Goal: Communication & Community: Answer question/provide support

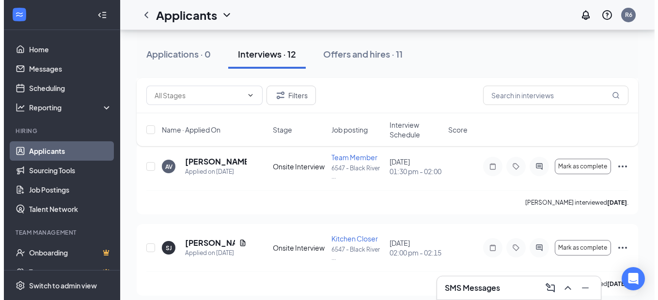
scroll to position [872, 0]
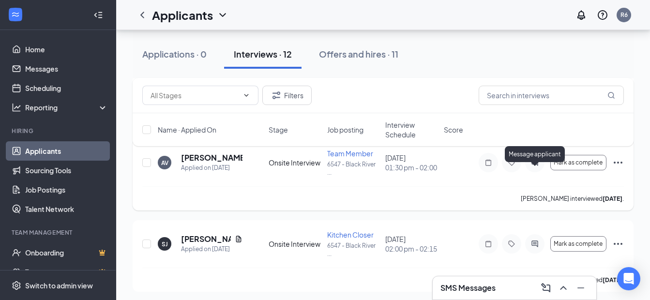
click at [534, 167] on icon "ActiveChat" at bounding box center [535, 163] width 12 height 8
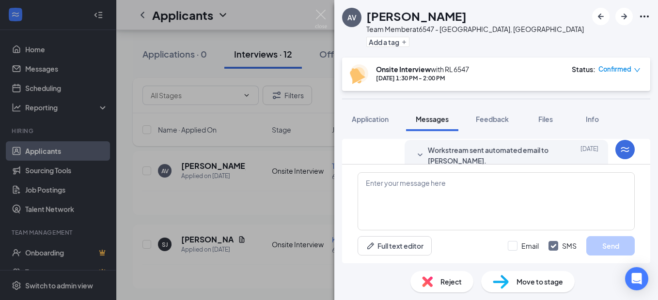
scroll to position [426, 0]
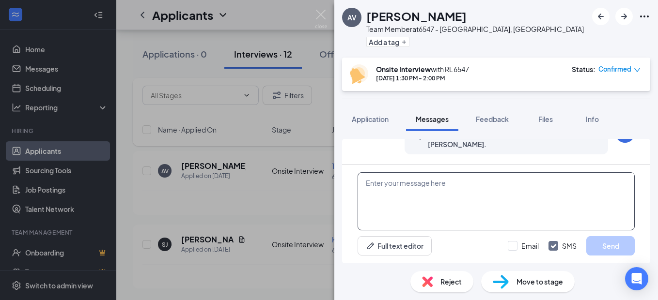
click at [461, 176] on textarea at bounding box center [495, 201] width 277 height 58
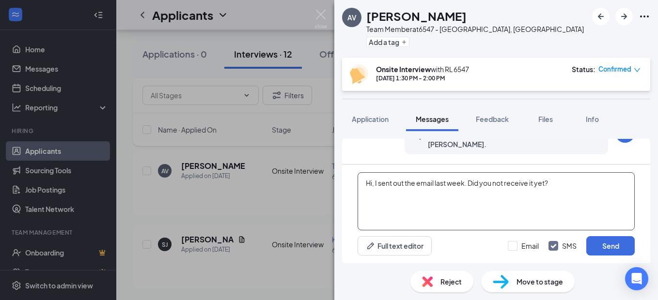
click at [557, 182] on textarea "Hi, I sent out the email last week. Did you not receive it yet?" at bounding box center [495, 201] width 277 height 58
click at [434, 183] on textarea "Hi, I sent out the email last week. Did you not receive it yet?" at bounding box center [495, 201] width 277 height 58
click at [612, 185] on textarea "Hi, I sent out the email for onboarding last week. Did you not receive it yet?" at bounding box center [495, 201] width 277 height 58
click at [597, 183] on textarea "Hi, I sent out the email for onboarding last week. Did you not receive it yet?" at bounding box center [495, 201] width 277 height 58
click at [596, 186] on textarea "Hi, I sent out the email for onboarding last week. Did you not receive it?" at bounding box center [495, 201] width 277 height 58
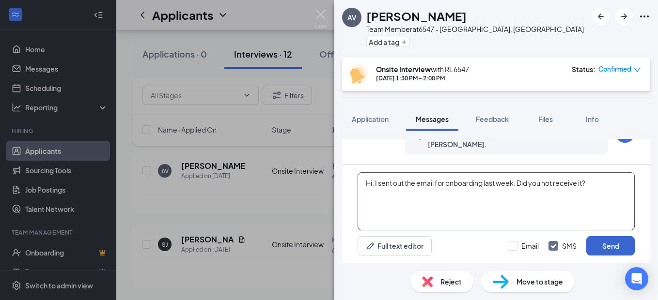
type textarea "Hi, I sent out the email for onboarding last week. Did you not receive it?"
click at [609, 245] on button "Send" at bounding box center [610, 245] width 48 height 19
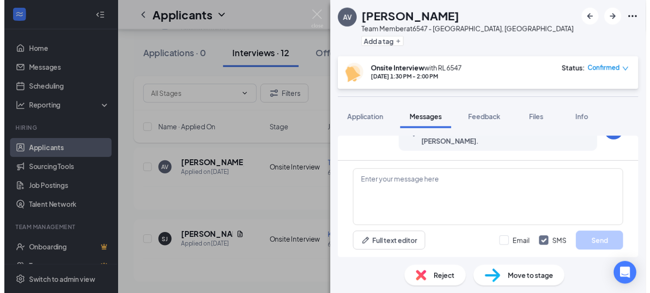
scroll to position [489, 0]
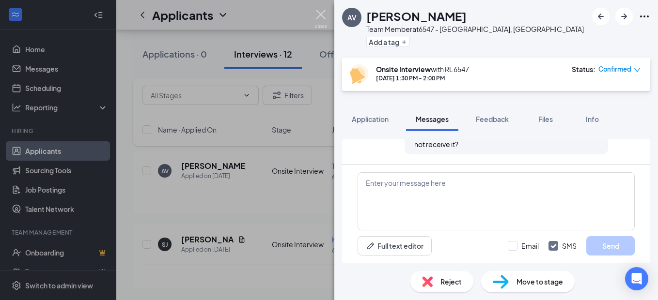
click at [320, 13] on img at bounding box center [321, 19] width 12 height 19
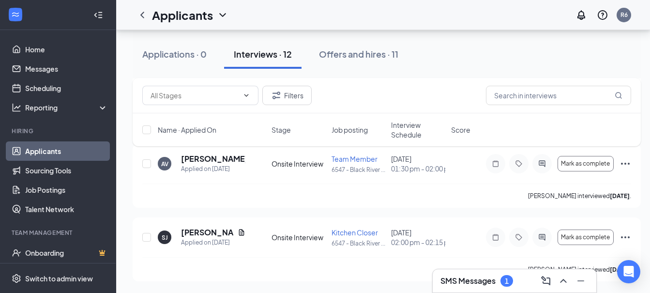
click at [469, 281] on h3 "SMS Messages" at bounding box center [468, 281] width 55 height 11
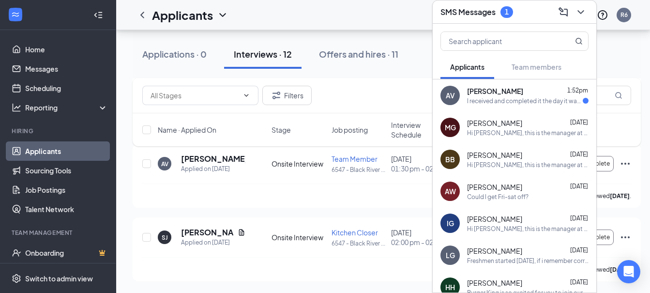
click at [494, 97] on div "I received and completed it the day it was sent" at bounding box center [525, 101] width 116 height 8
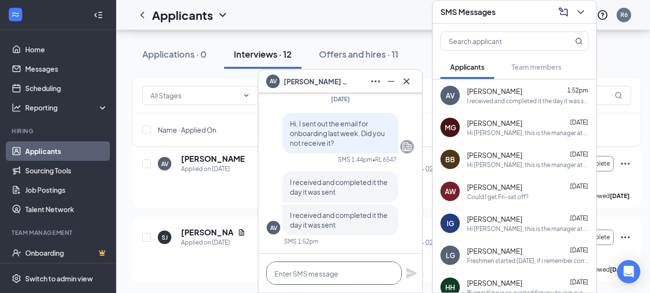
click at [342, 274] on textarea at bounding box center [334, 273] width 136 height 23
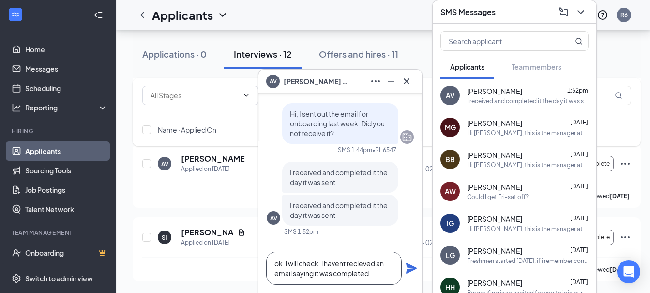
click at [381, 274] on textarea "ok. i will check. i havent recieved an email saying it was completed." at bounding box center [334, 268] width 136 height 33
type textarea "ok. i will check. i havent recieved an email saying it was completed."
click at [413, 266] on icon "Plane" at bounding box center [411, 268] width 11 height 11
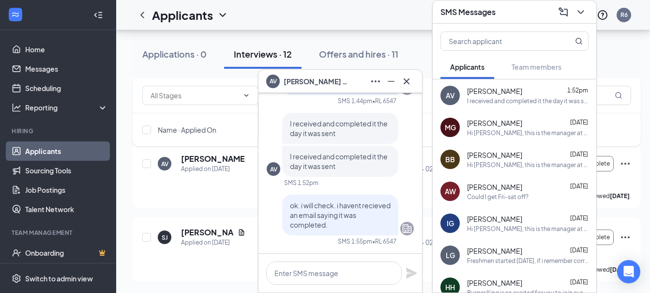
scroll to position [0, 0]
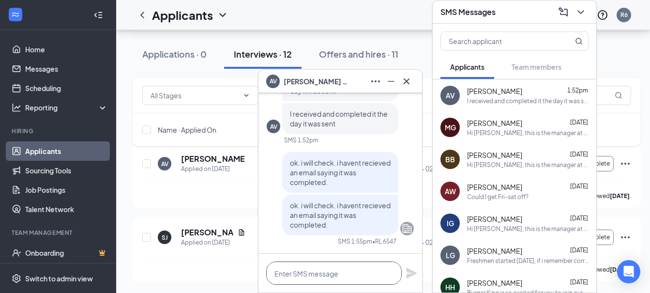
click at [345, 267] on textarea at bounding box center [334, 273] width 136 height 23
click at [407, 82] on icon "Cross" at bounding box center [407, 82] width 12 height 12
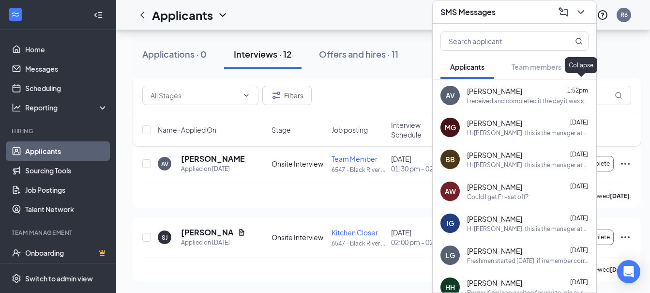
click at [584, 6] on icon "ChevronDown" at bounding box center [581, 12] width 12 height 12
